Goal: Transaction & Acquisition: Book appointment/travel/reservation

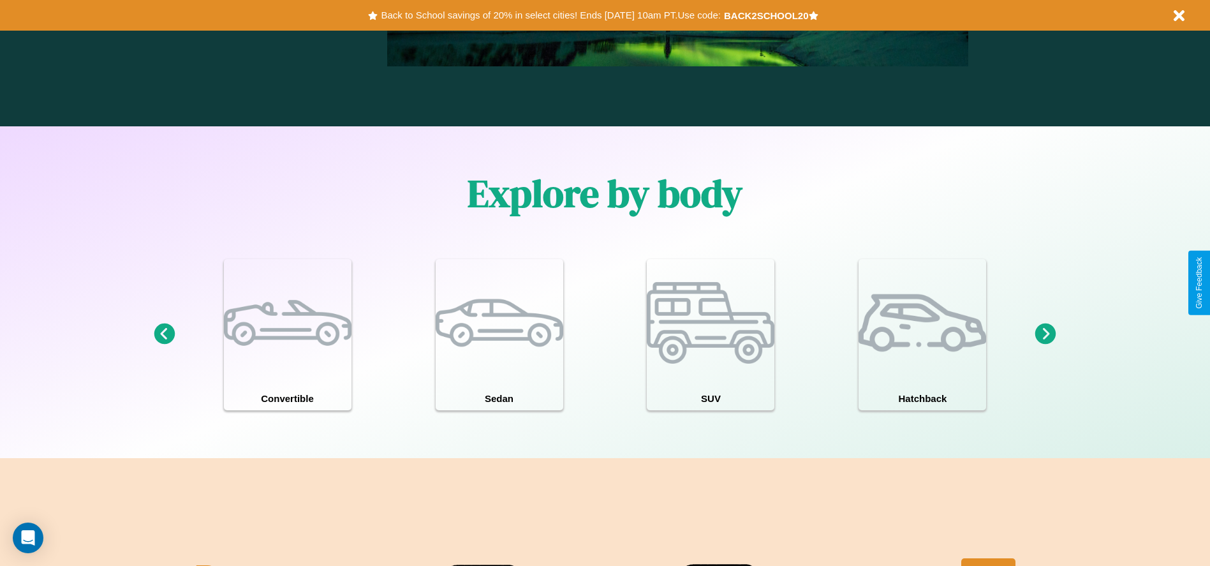
scroll to position [1113, 0]
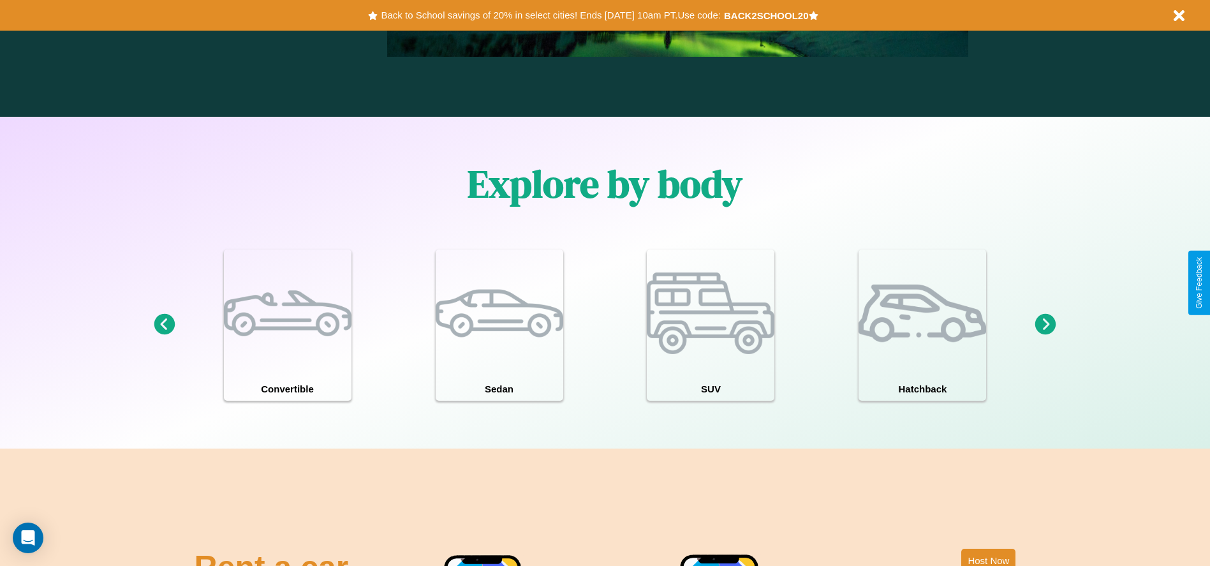
click at [1046, 325] on icon at bounding box center [1046, 324] width 21 height 21
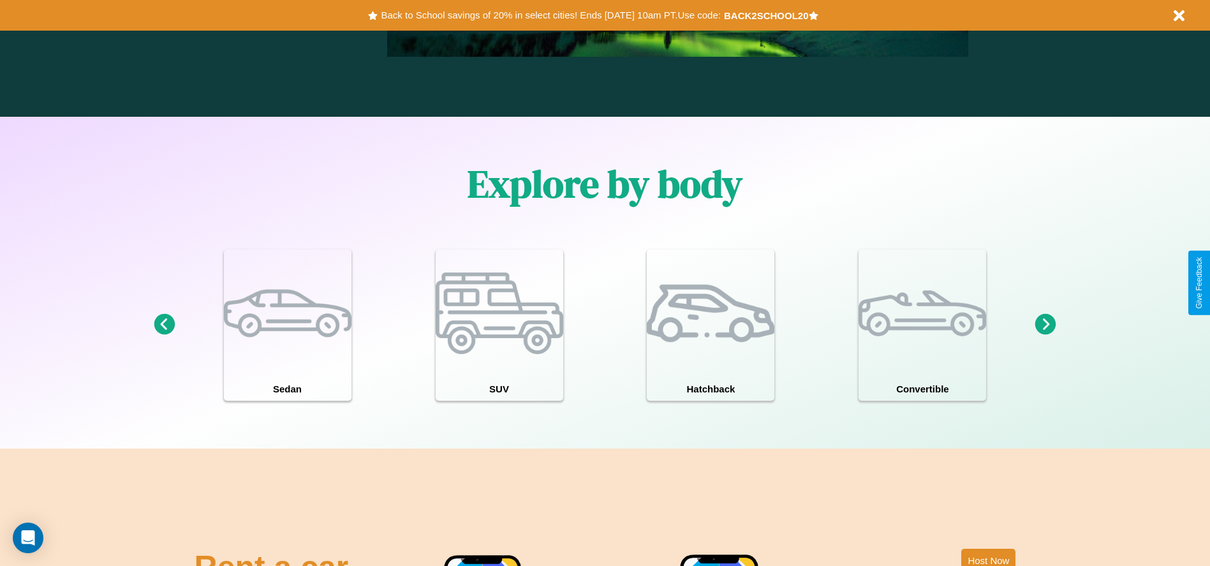
click at [1046, 325] on icon at bounding box center [1046, 324] width 21 height 21
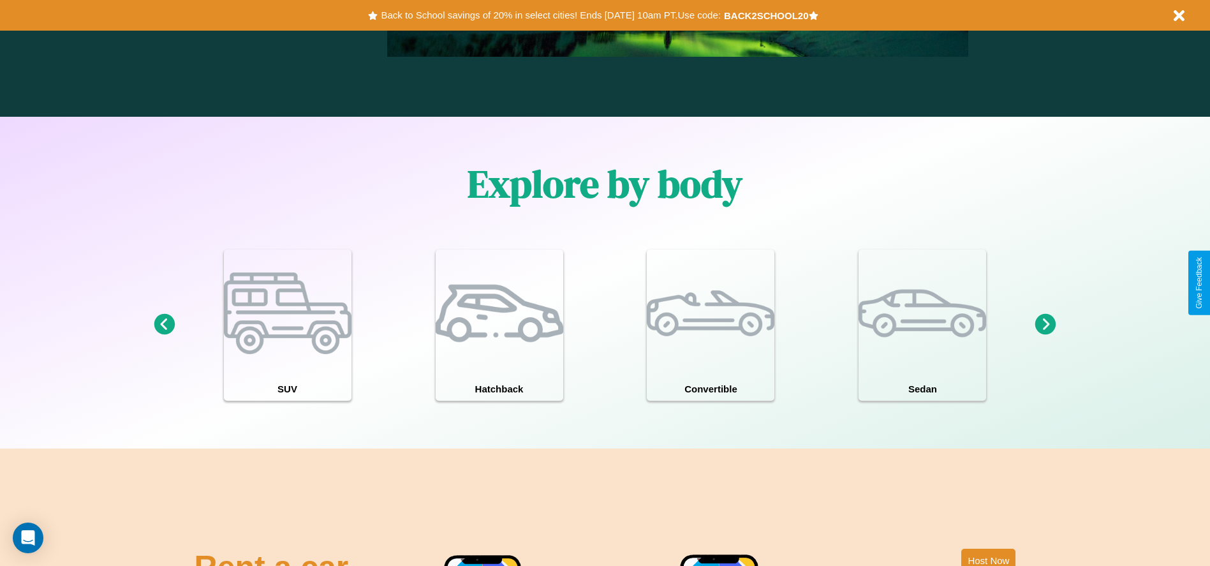
click at [164, 325] on icon at bounding box center [164, 324] width 21 height 21
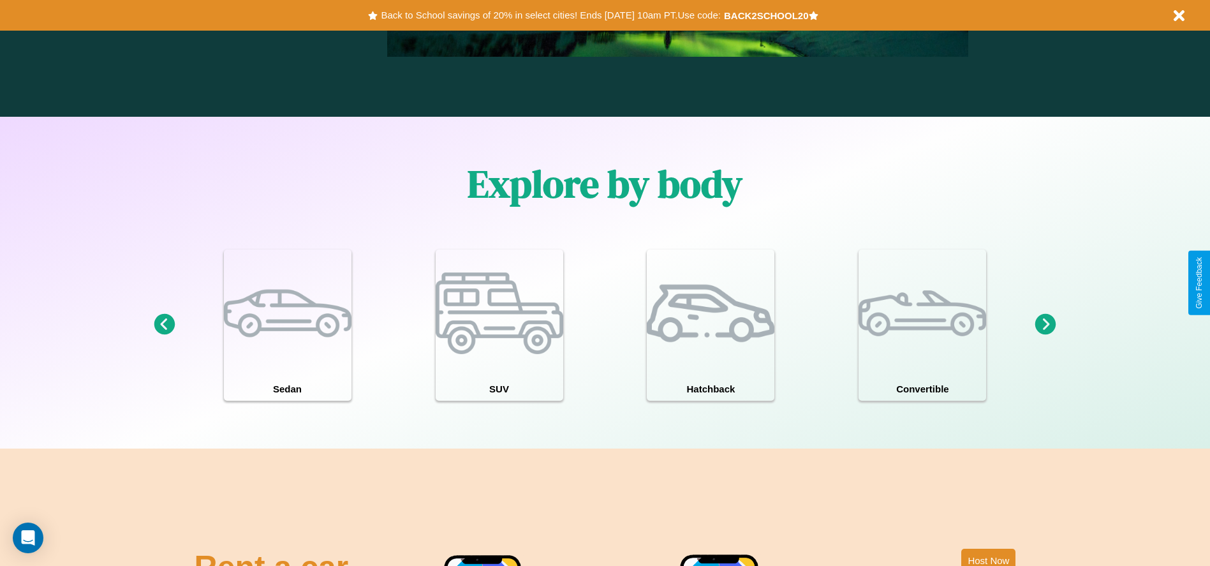
click at [1046, 325] on icon at bounding box center [1046, 324] width 21 height 21
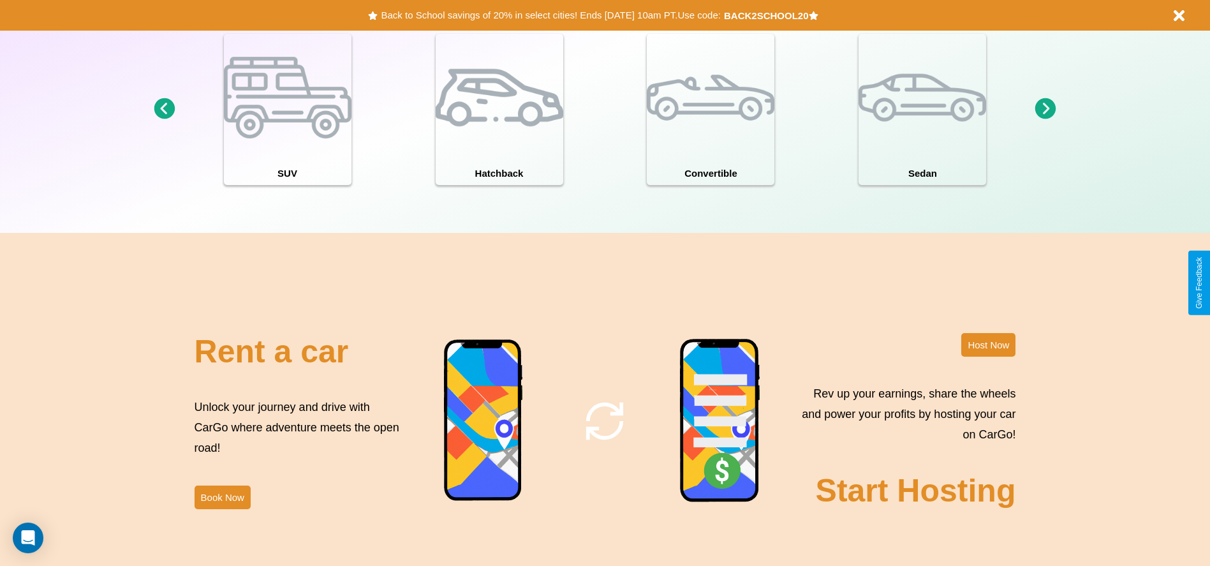
scroll to position [1543, 0]
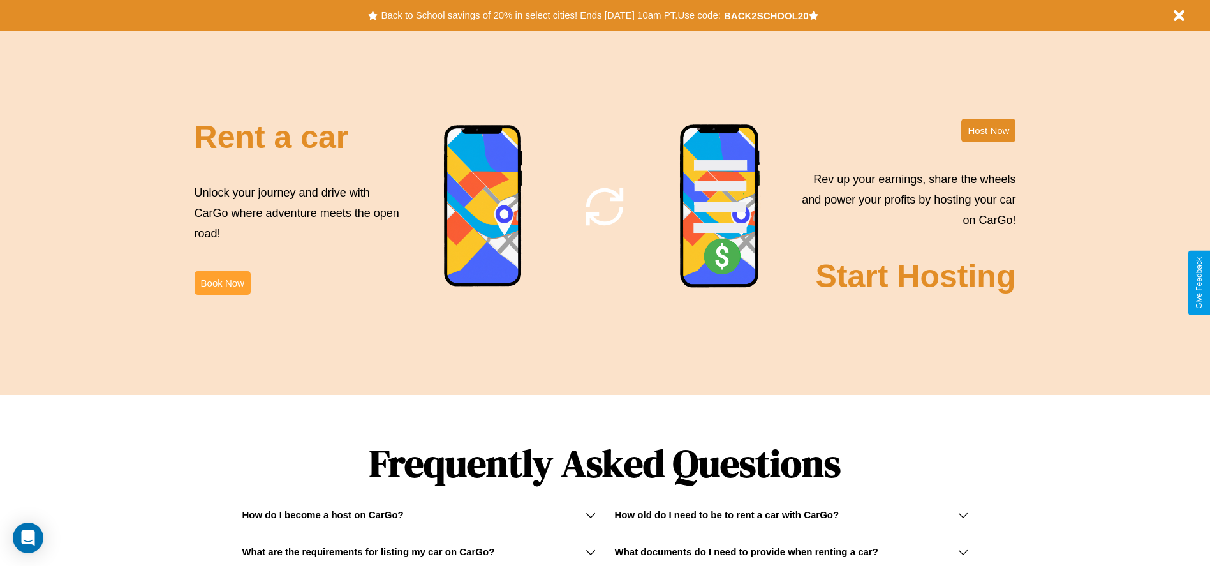
click at [222, 283] on button "Book Now" at bounding box center [223, 283] width 56 height 24
